Goal: Information Seeking & Learning: Learn about a topic

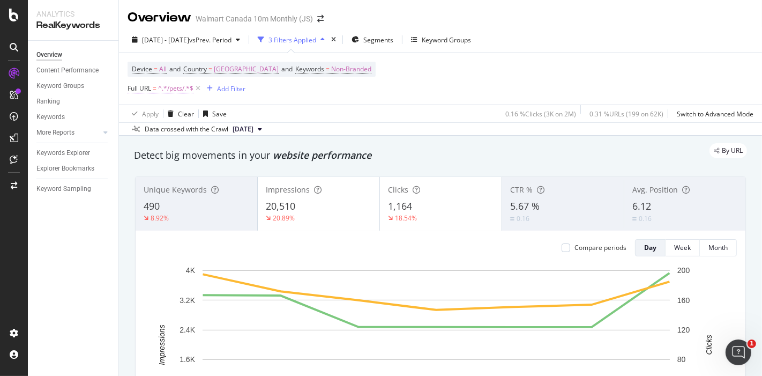
click at [165, 89] on span "^.*/pets/.*$" at bounding box center [175, 88] width 35 height 15
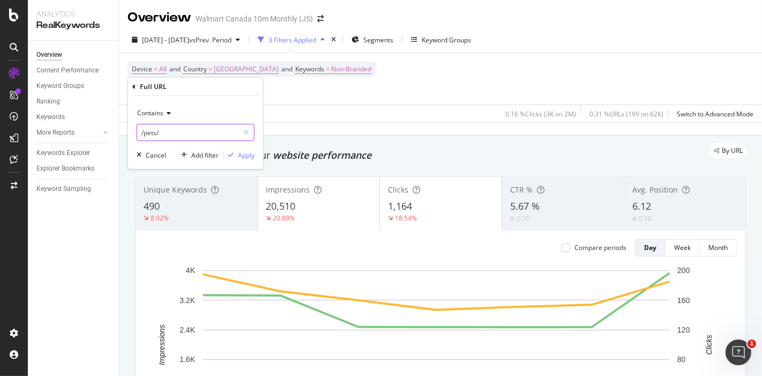
click at [174, 131] on input "/pets/" at bounding box center [187, 132] width 101 height 17
paste input "[URL][DOMAIN_NAME]"
drag, startPoint x: 169, startPoint y: 133, endPoint x: 5, endPoint y: 131, distance: 164.0
click at [5, 131] on body "Reports CustomReports DataExports Analytics RealKeywords Overview Content Perfo…" at bounding box center [381, 188] width 762 height 376
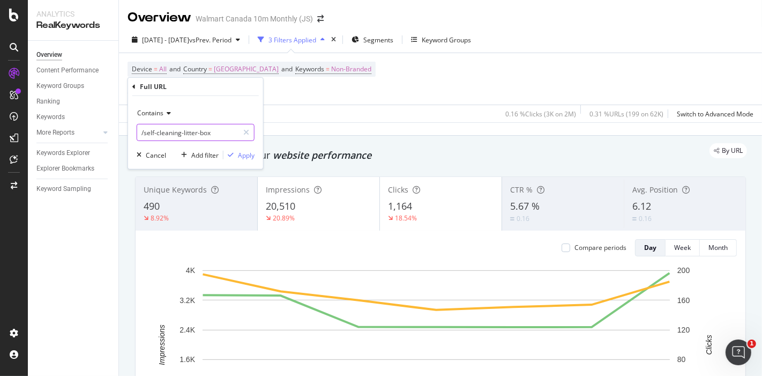
click at [228, 135] on input "/self-cleaning-litter-box" at bounding box center [187, 132] width 101 height 17
type input "/self-cleaning-litter-box/"
click at [245, 151] on div "Apply" at bounding box center [246, 154] width 17 height 9
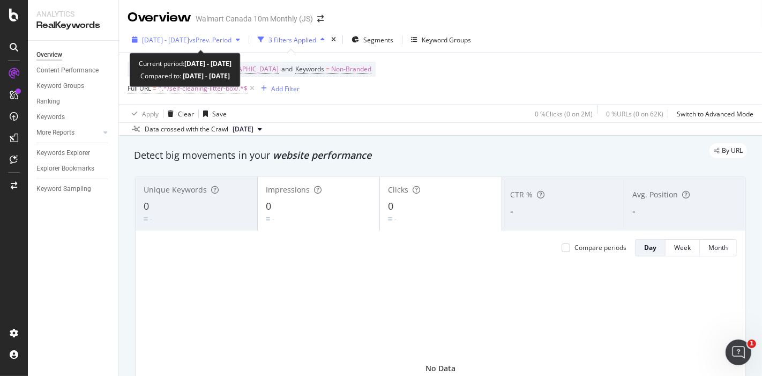
click at [239, 33] on div "[DATE] - [DATE] vs Prev. Period" at bounding box center [186, 40] width 117 height 16
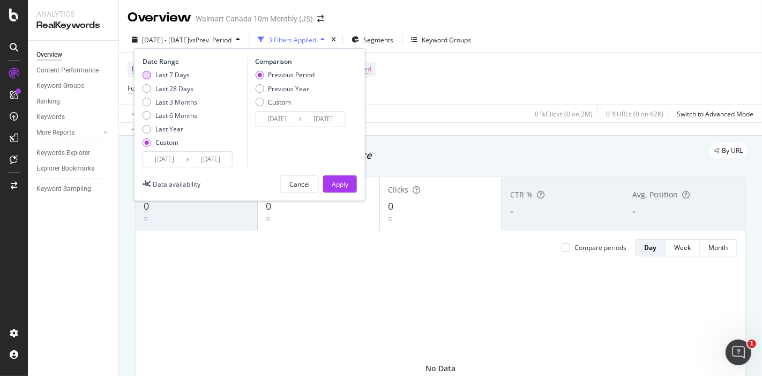
click at [174, 74] on div "Last 7 Days" at bounding box center [172, 74] width 34 height 9
type input "[DATE]"
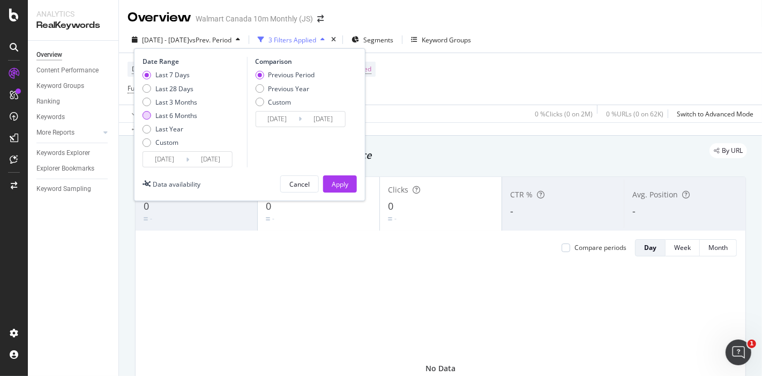
click at [190, 115] on div "Last 6 Months" at bounding box center [176, 115] width 42 height 9
type input "[DATE]"
click at [340, 186] on div "Apply" at bounding box center [340, 184] width 17 height 9
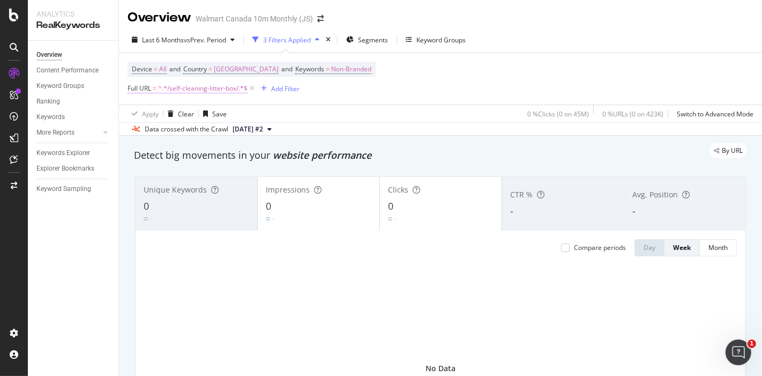
click at [212, 85] on span "^.*/self-cleaning-litter-box/.*$" at bounding box center [202, 88] width 89 height 15
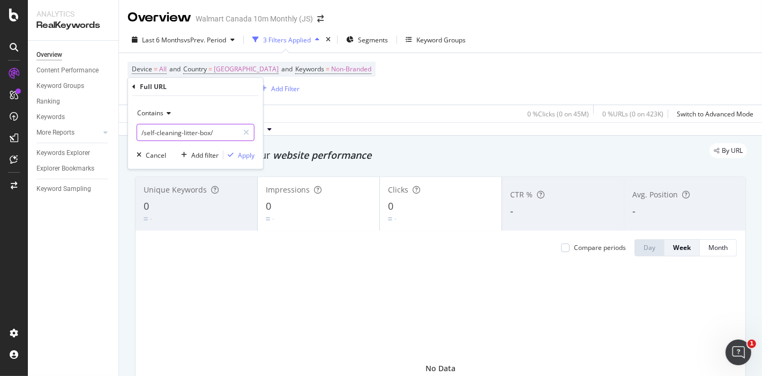
click at [197, 132] on input "/self-cleaning-litter-box/" at bounding box center [187, 132] width 101 height 17
click at [211, 135] on input "/self-cleaning-litter-box/" at bounding box center [187, 132] width 101 height 17
type input "/self-cleaning"
click at [244, 156] on div "Apply" at bounding box center [246, 154] width 17 height 9
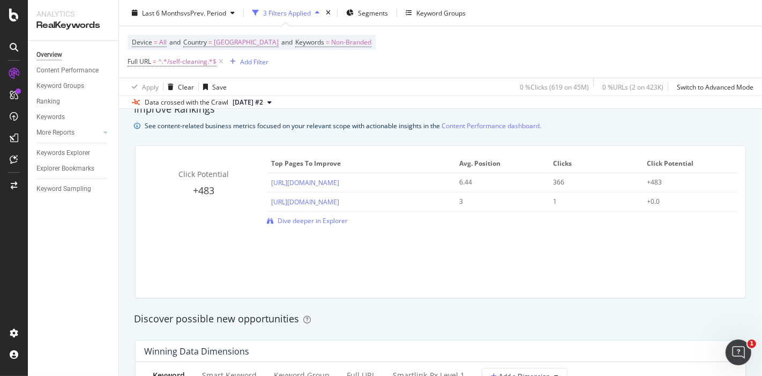
scroll to position [745, 0]
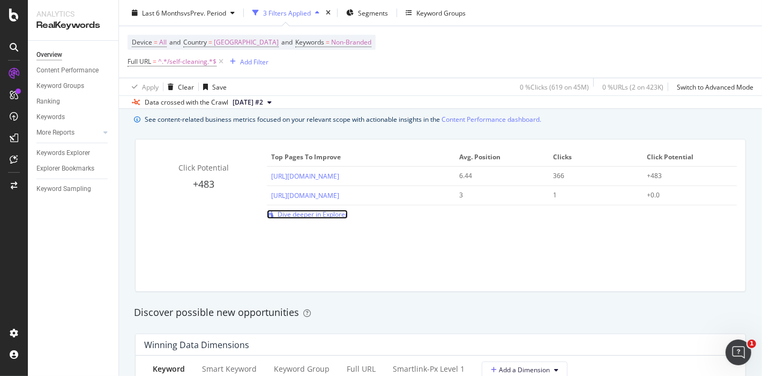
click at [294, 213] on span "Dive deeper in Explorer" at bounding box center [313, 214] width 70 height 9
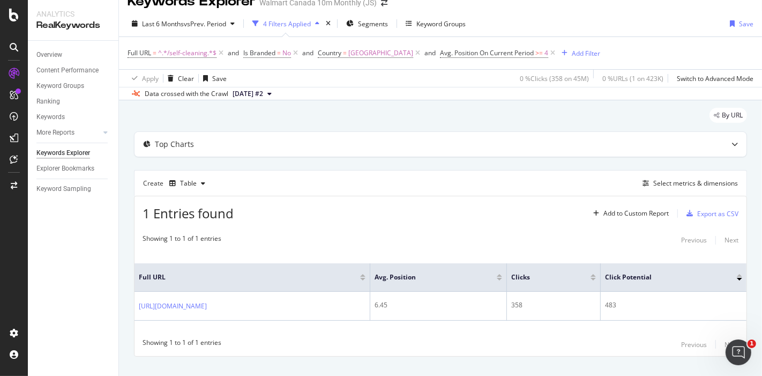
scroll to position [16, 0]
click at [424, 157] on div "Top Charts Create Table Select metrics & dimensions 1 Entries found Add to Cust…" at bounding box center [440, 244] width 613 height 225
